Goal: Transaction & Acquisition: Subscribe to service/newsletter

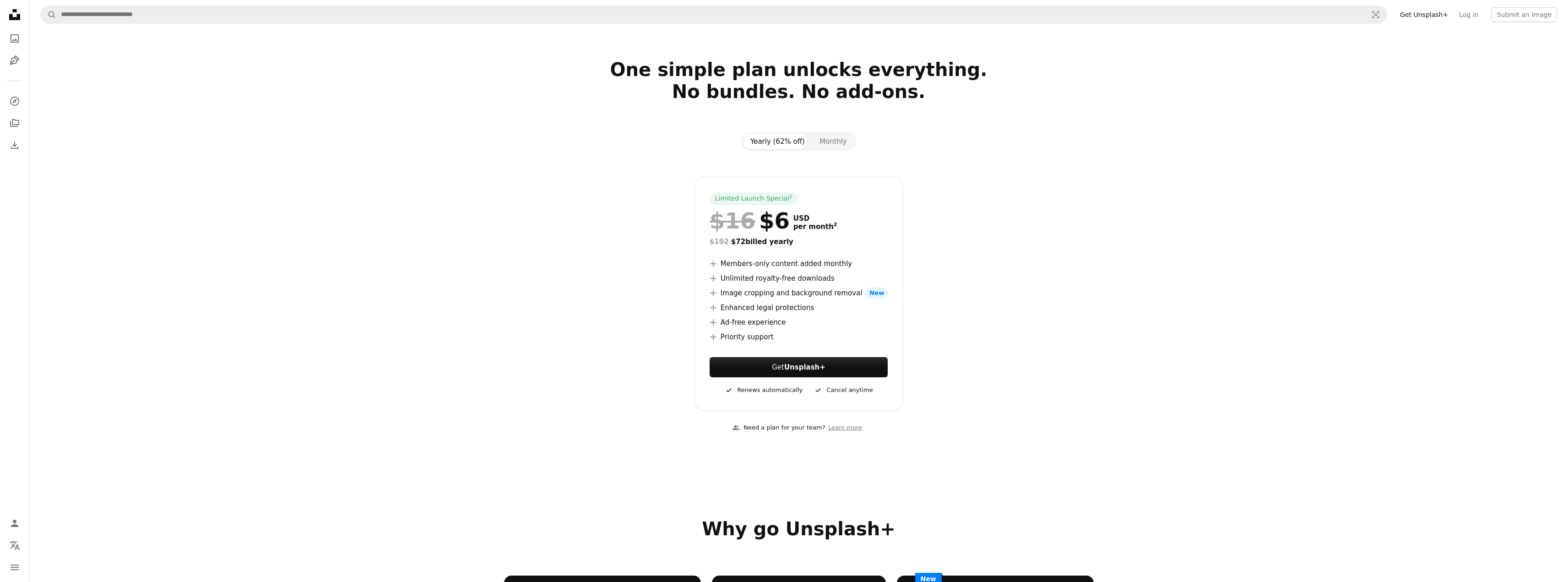
click at [1425, 16] on link "Get Unsplash+" at bounding box center [1423, 14] width 59 height 14
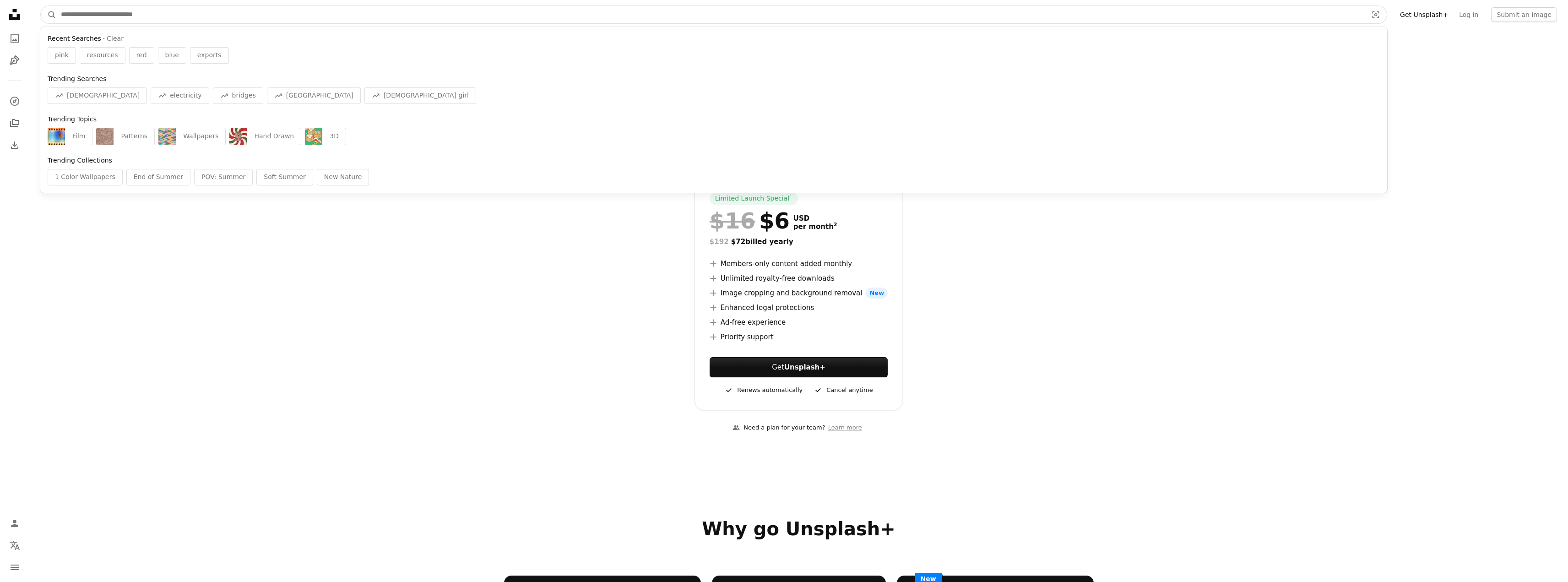
click at [1334, 15] on input "Find visuals sitewide" at bounding box center [710, 15] width 1309 height 18
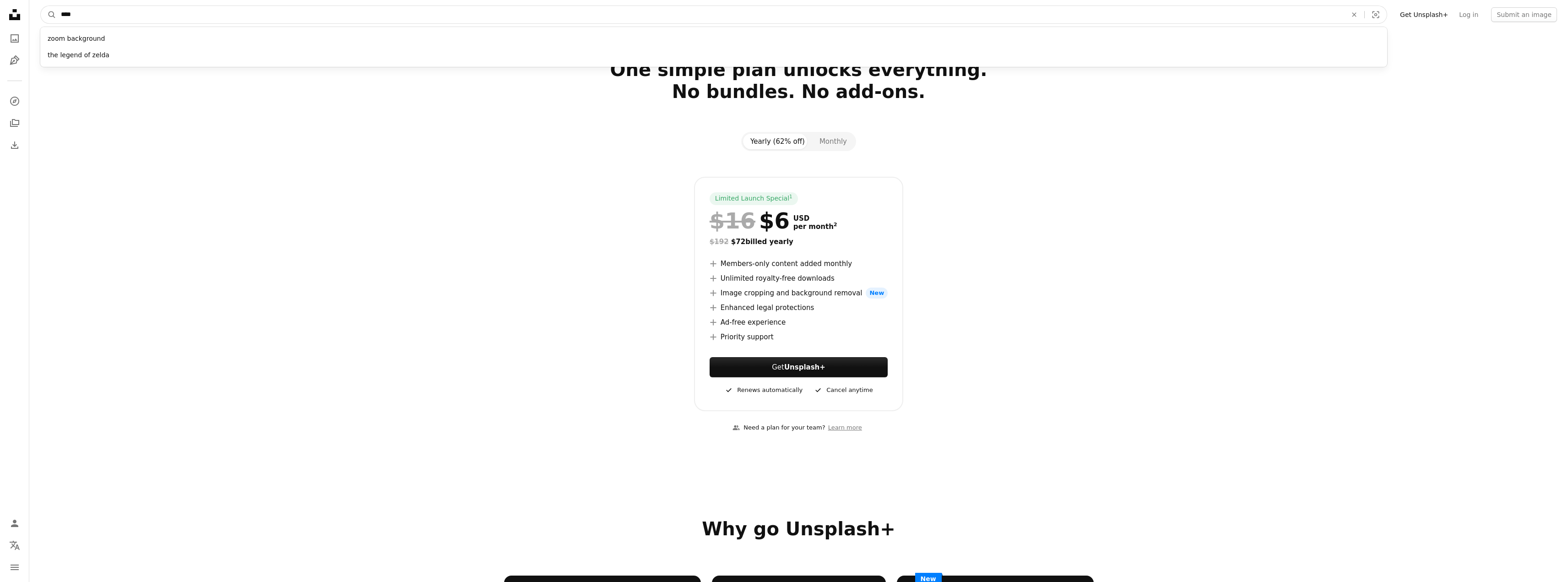
type input "****"
click at [41, 6] on button "A magnifying glass" at bounding box center [49, 15] width 16 height 18
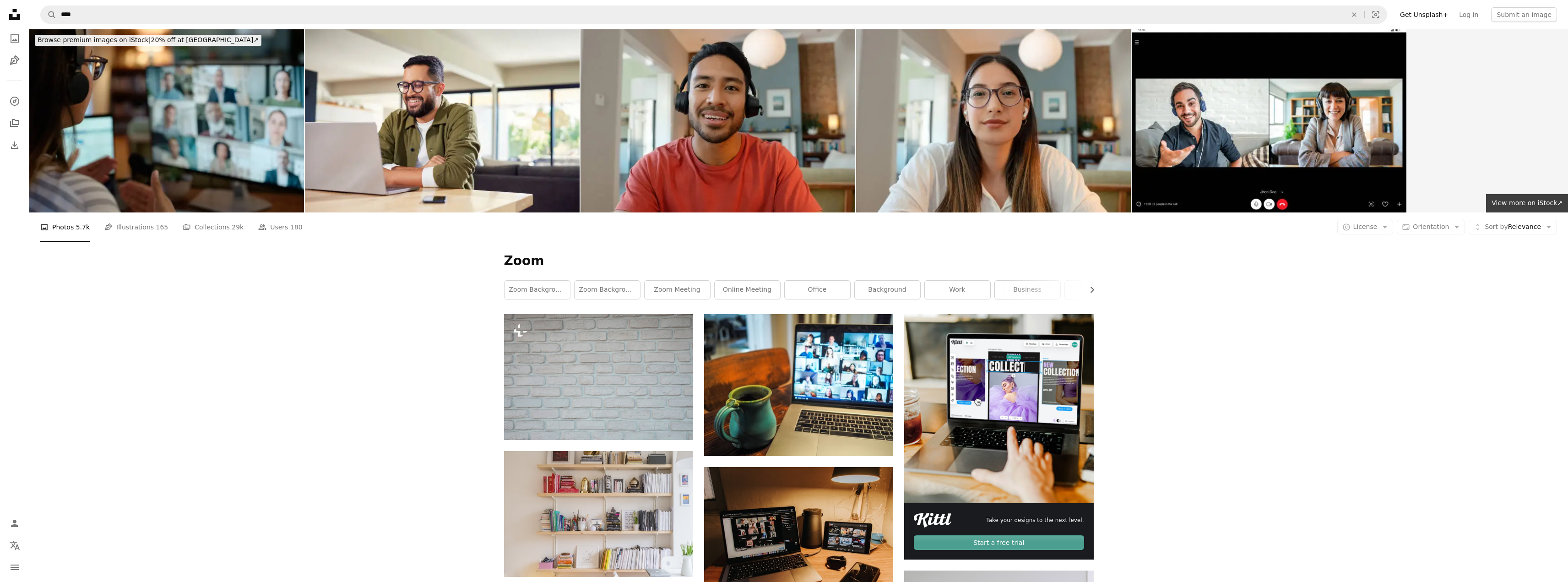
click at [1431, 14] on link "Get Unsplash+" at bounding box center [1423, 14] width 59 height 14
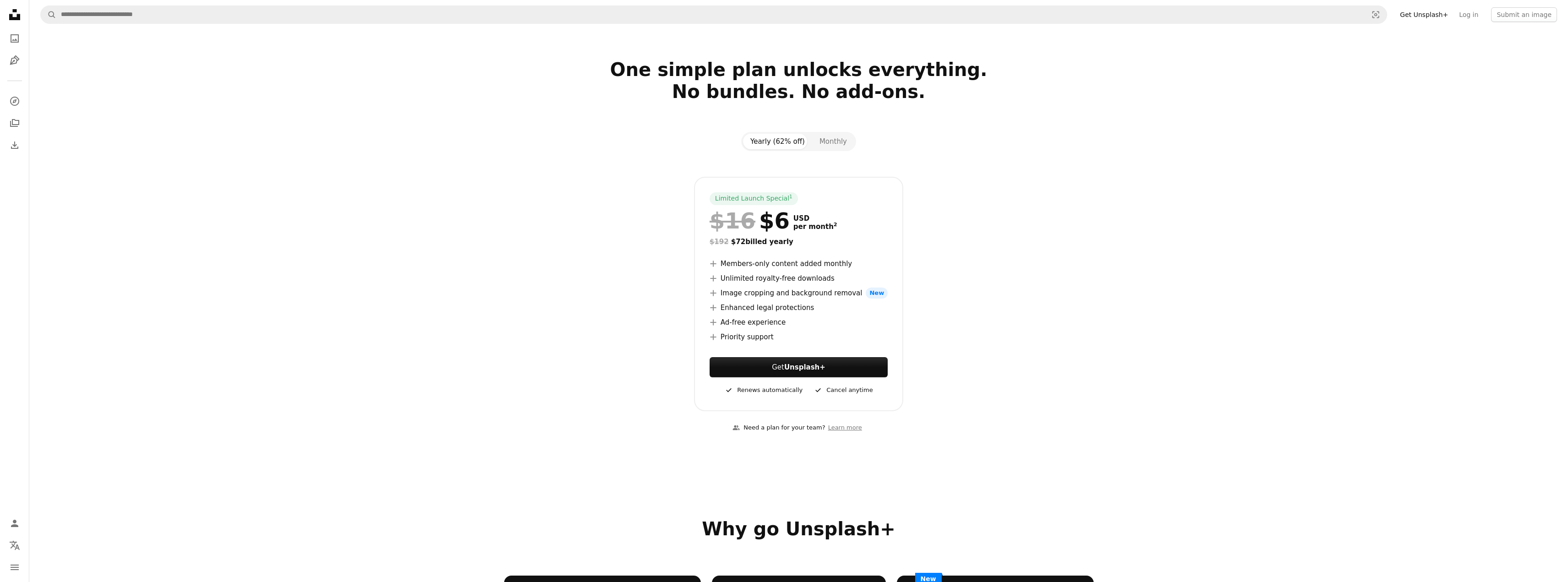
click at [1432, 14] on link "Get Unsplash+" at bounding box center [1423, 14] width 59 height 14
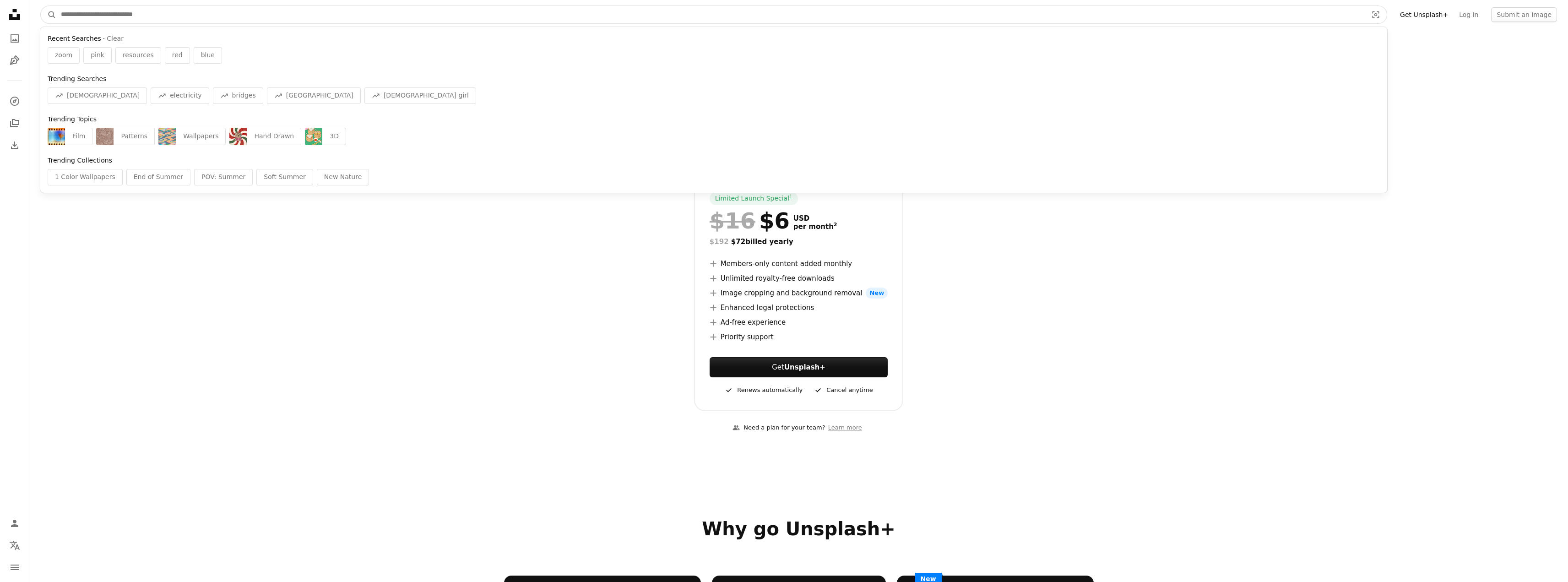
click at [331, 20] on input "Find visuals sitewide" at bounding box center [710, 15] width 1309 height 18
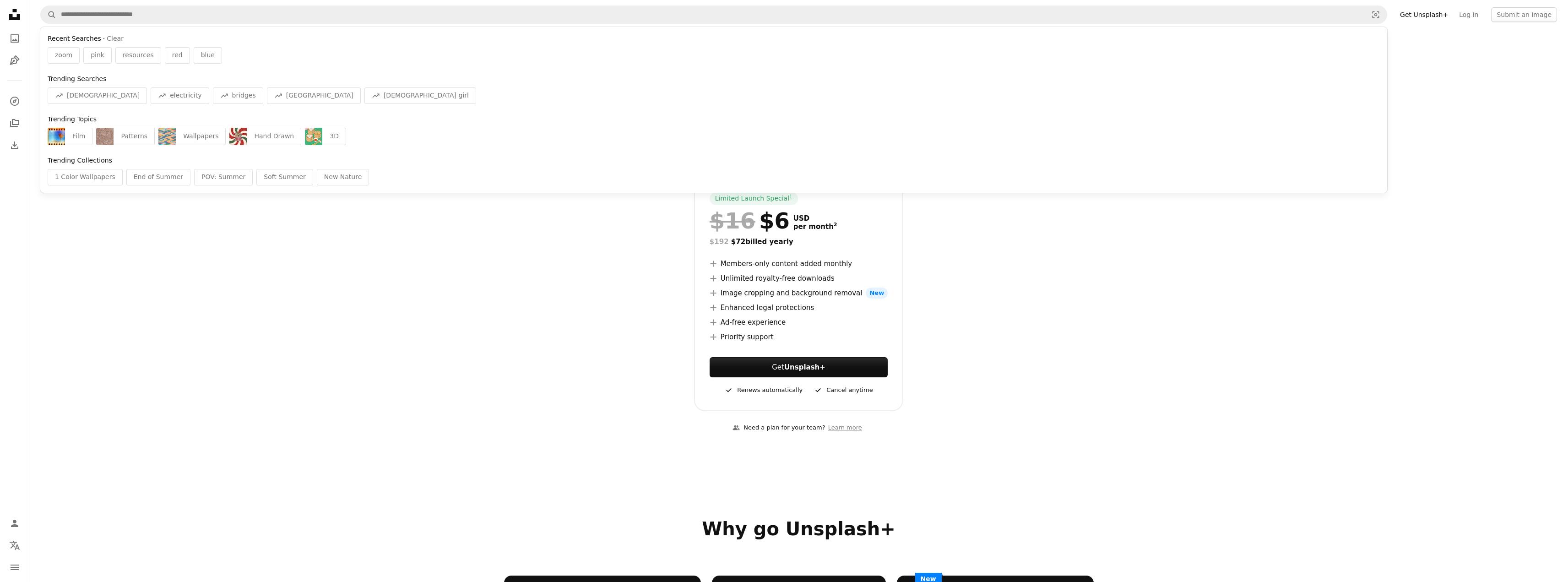
click at [922, 337] on div "Limited Launch Special 1 $16 $6 USD per month 2 $192 $72 billed yearly A plus s…" at bounding box center [799, 294] width 590 height 235
